Goal: Transaction & Acquisition: Download file/media

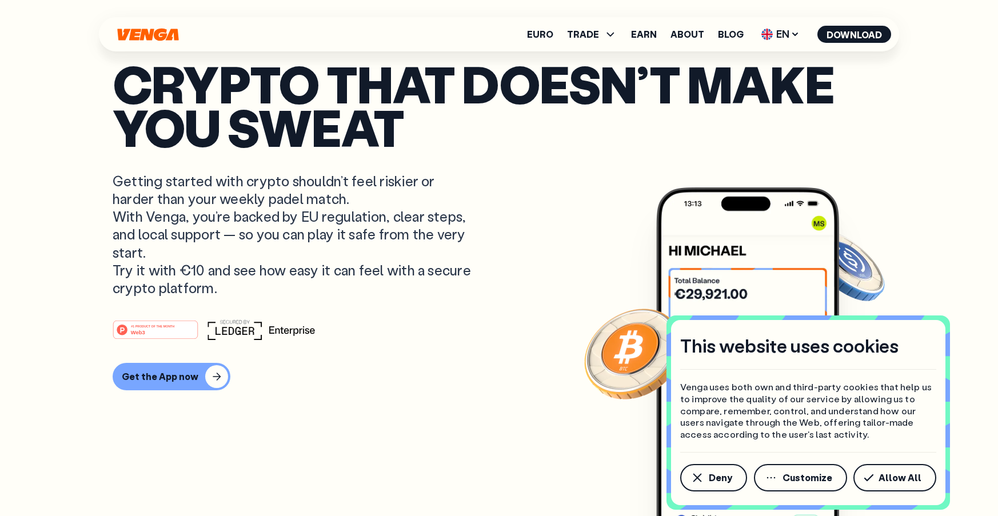
drag, startPoint x: 508, startPoint y: 153, endPoint x: 506, endPoint y: 145, distance: 7.8
click at [504, 145] on p "Crypto that doesn’t make you sweat" at bounding box center [499, 105] width 773 height 87
click at [176, 375] on div "Get the App now" at bounding box center [160, 376] width 77 height 11
drag, startPoint x: 201, startPoint y: 309, endPoint x: 166, endPoint y: 344, distance: 48.5
drag, startPoint x: 166, startPoint y: 344, endPoint x: 148, endPoint y: 363, distance: 26.3
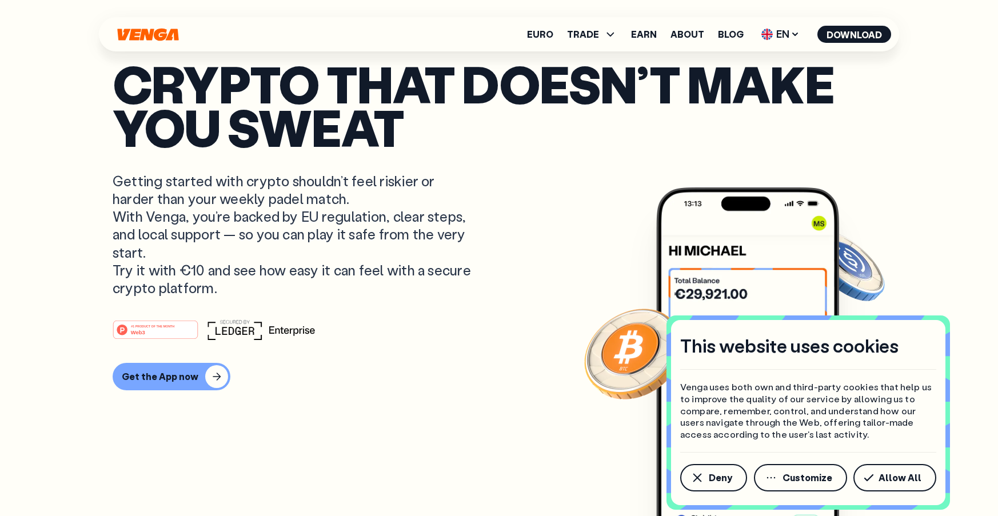
click at [148, 363] on div "#1 PRODUCT OF THE MONTH Web3 Get the App now" at bounding box center [499, 355] width 773 height 71
click at [137, 378] on div "Get the App now" at bounding box center [160, 376] width 77 height 11
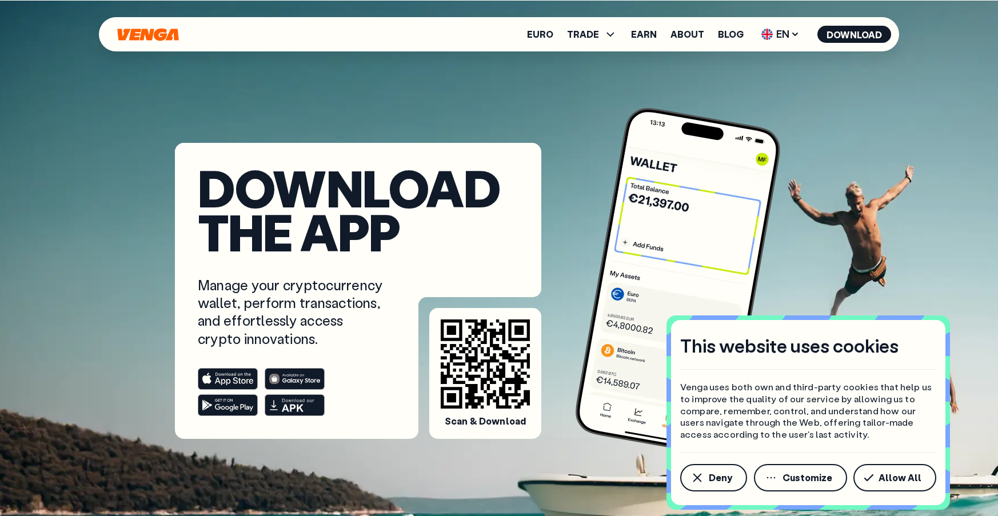
click at [782, 141] on img at bounding box center [678, 281] width 213 height 354
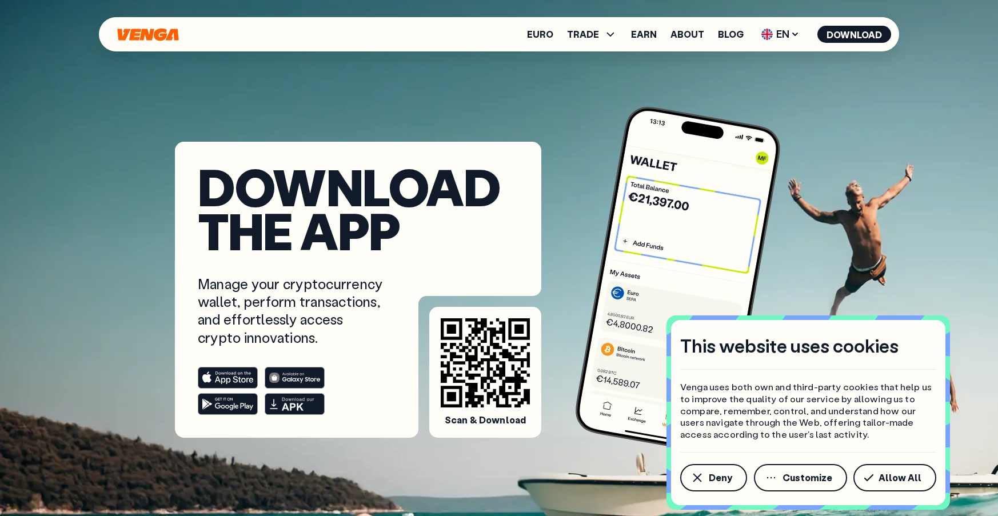
scroll to position [1, 0]
click at [102, 106] on div "Download the app Manage your cryptocurrency wallet, perform transactions, and e…" at bounding box center [499, 218] width 796 height 439
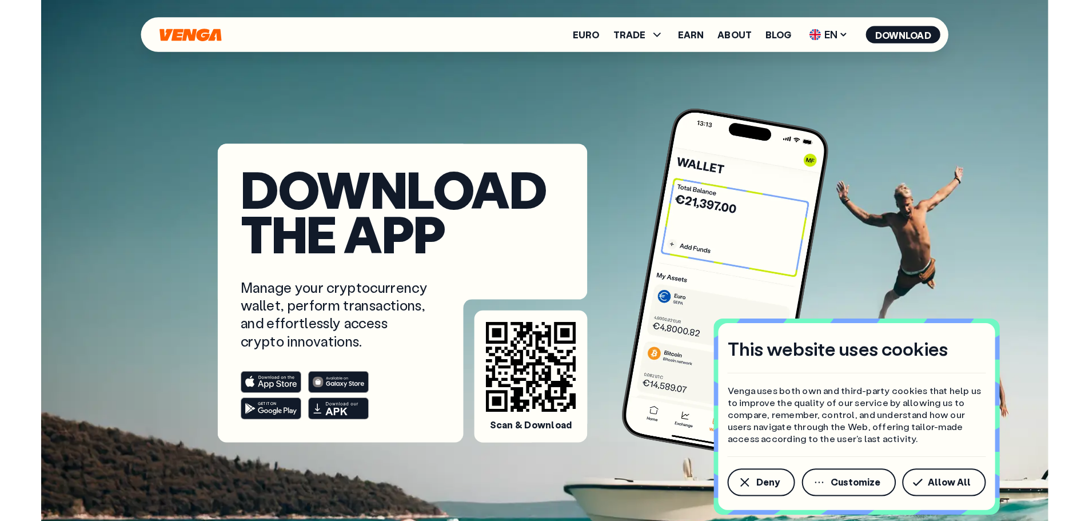
scroll to position [0, 0]
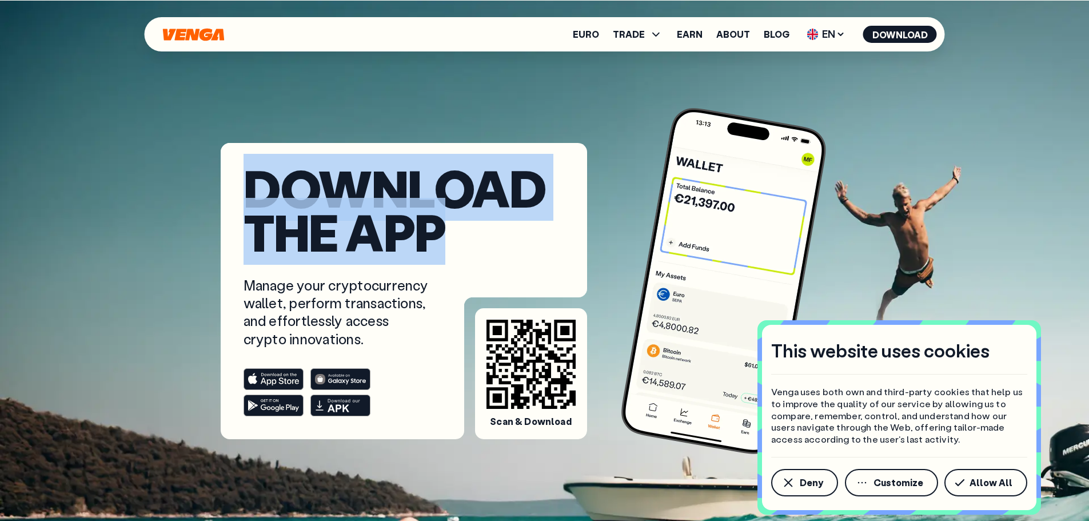
drag, startPoint x: 238, startPoint y: 193, endPoint x: 451, endPoint y: 221, distance: 214.5
click at [451, 221] on article "Download the app Manage your cryptocurrency wallet, perform transactions, and e…" at bounding box center [404, 291] width 367 height 296
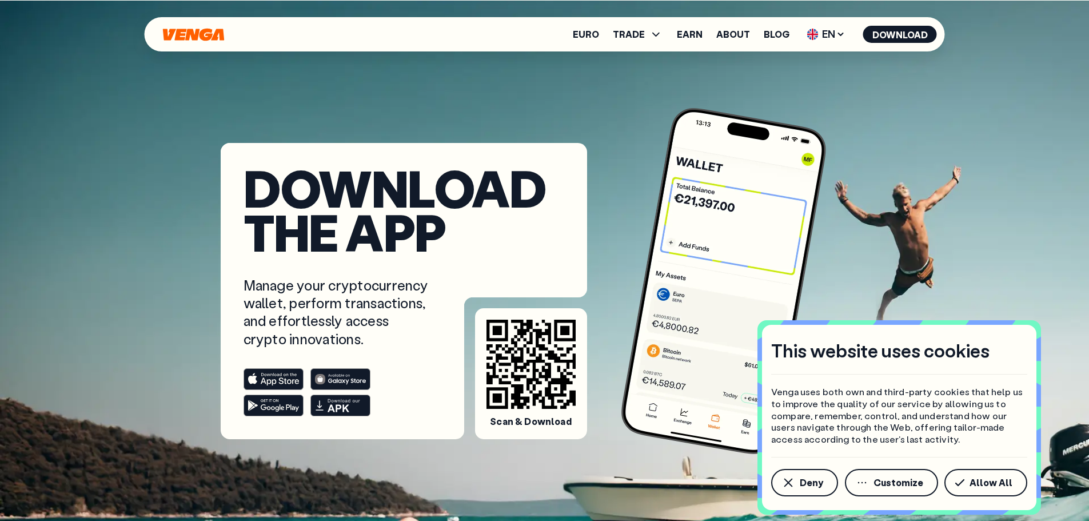
click at [485, 273] on div at bounding box center [404, 220] width 367 height 154
click at [979, 482] on span "Allow All" at bounding box center [991, 482] width 43 height 9
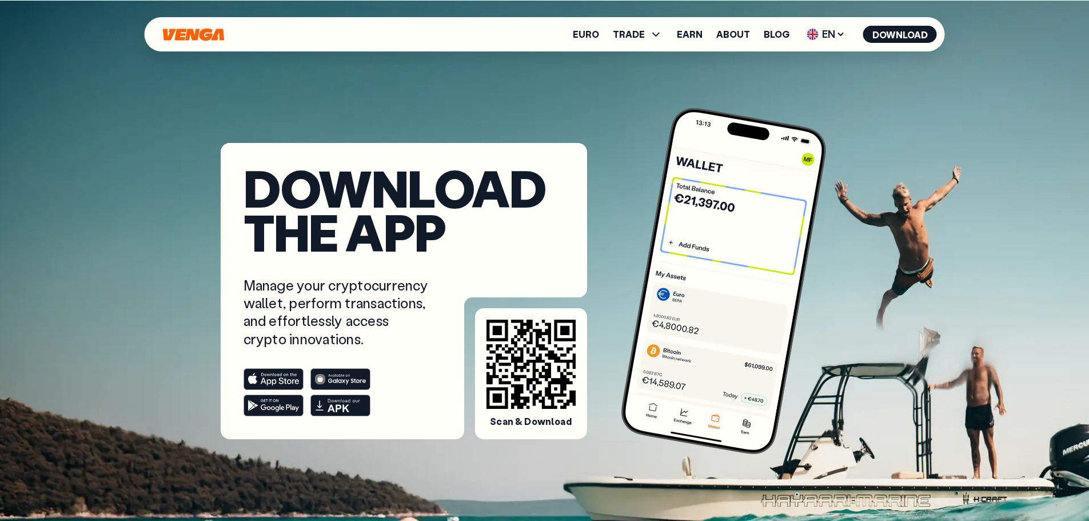
click at [183, 33] on icon "Home" at bounding box center [193, 34] width 61 height 13
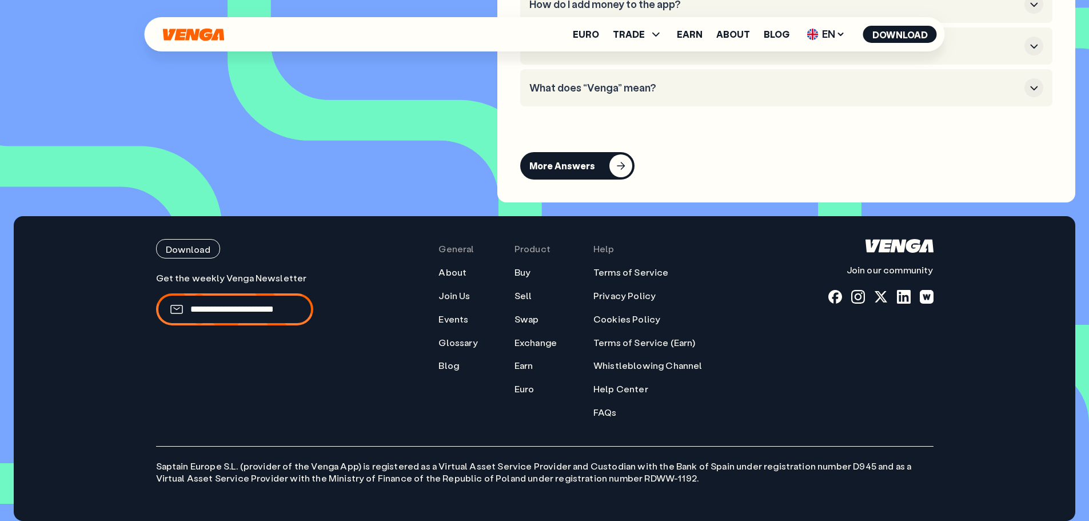
scroll to position [274, 0]
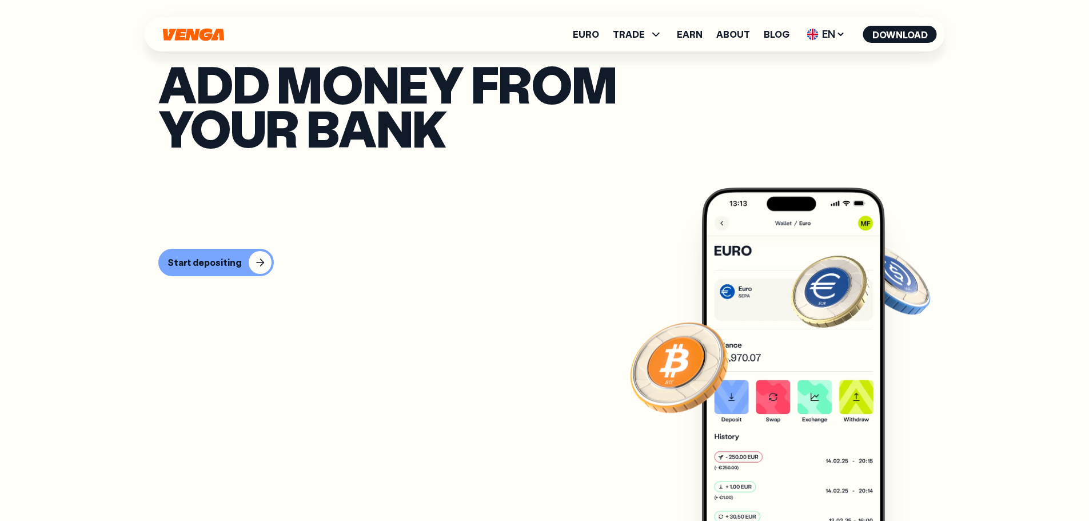
click at [905, 86] on p "Add money from your bank" at bounding box center [544, 105] width 773 height 87
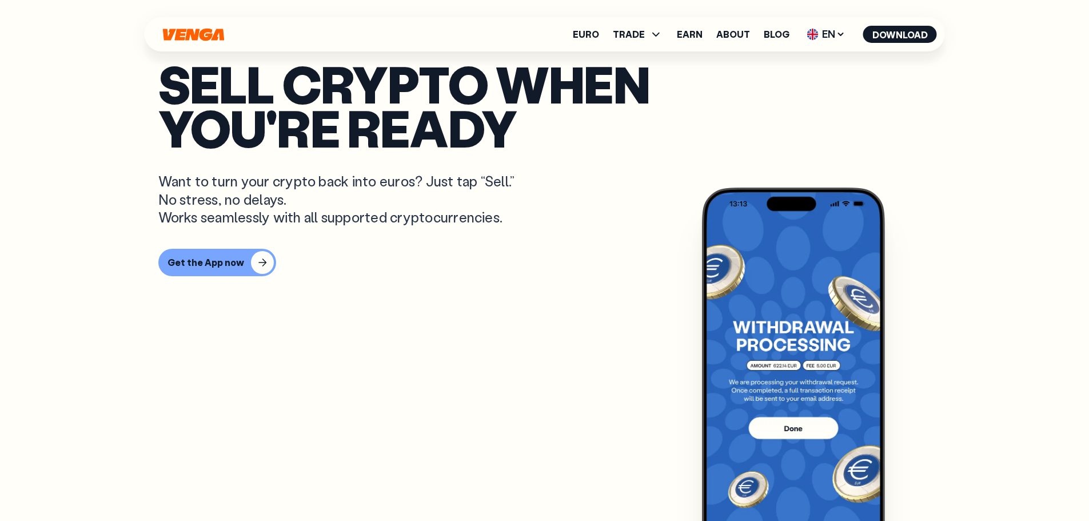
scroll to position [808, 0]
